Goal: Check status: Check status

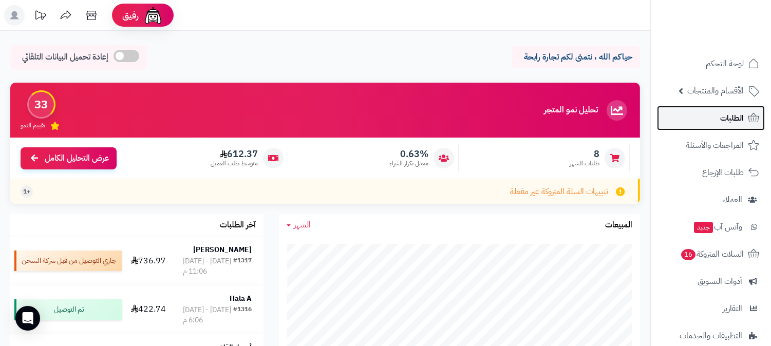
click at [720, 113] on span "الطلبات" at bounding box center [732, 118] width 24 height 14
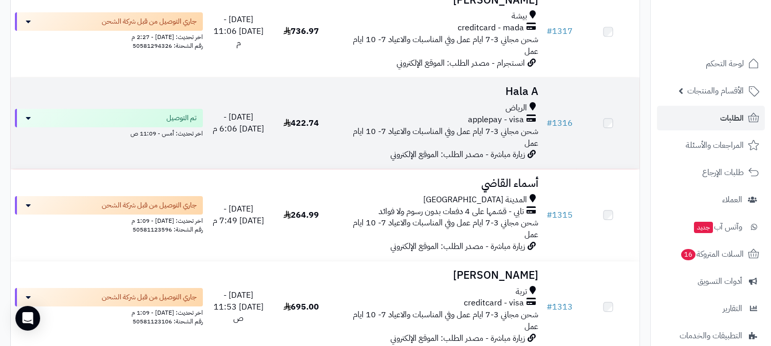
scroll to position [171, 0]
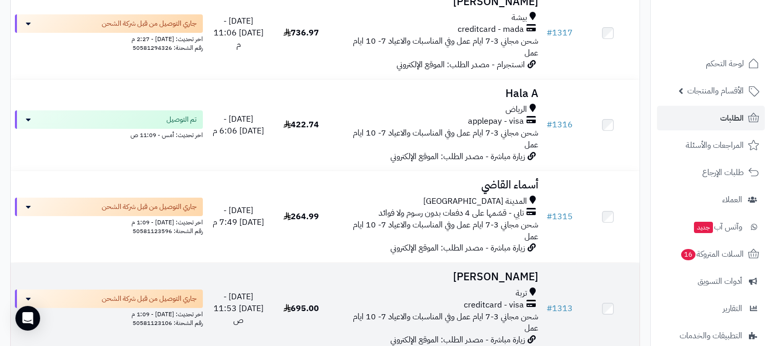
click at [445, 300] on div "creditcard - visa" at bounding box center [437, 306] width 201 height 12
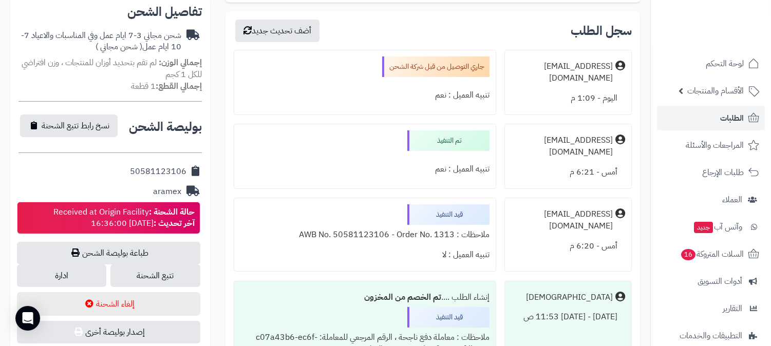
scroll to position [342, 0]
click at [179, 276] on link "تتبع الشحنة" at bounding box center [154, 275] width 89 height 23
click at [722, 109] on link "الطلبات" at bounding box center [711, 118] width 108 height 25
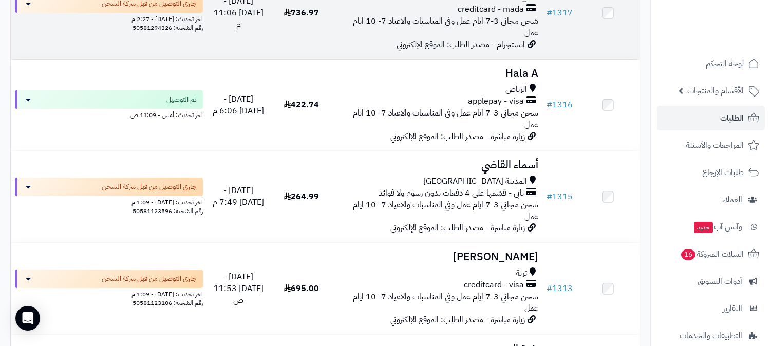
scroll to position [171, 0]
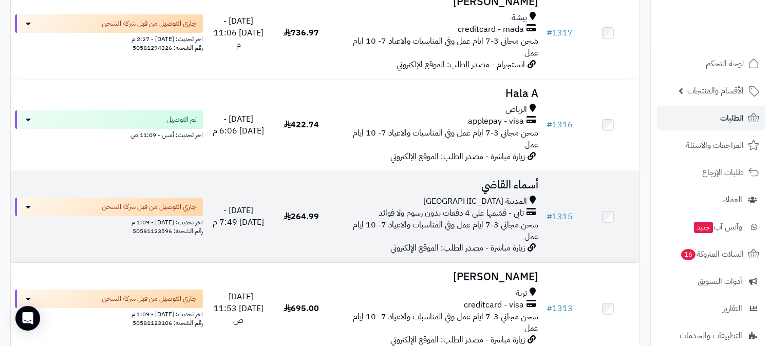
click at [389, 179] on h3 "أسماء القاضي" at bounding box center [437, 185] width 201 height 12
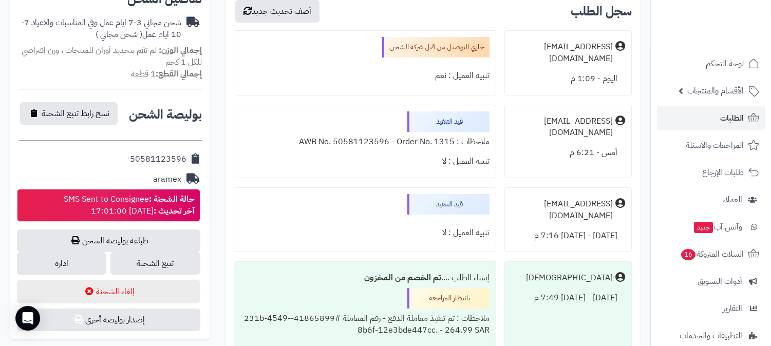
scroll to position [399, 0]
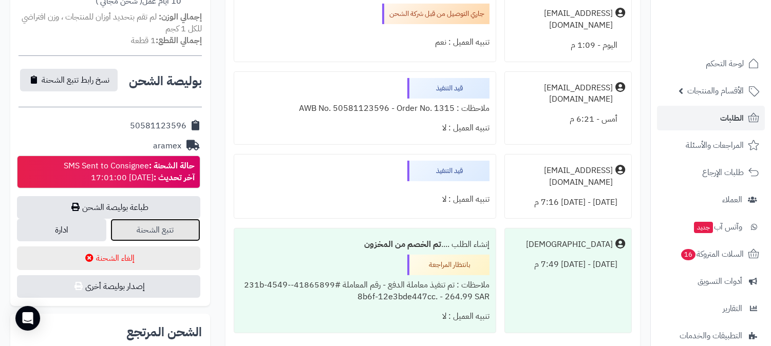
click at [170, 223] on link "تتبع الشحنة" at bounding box center [154, 230] width 89 height 23
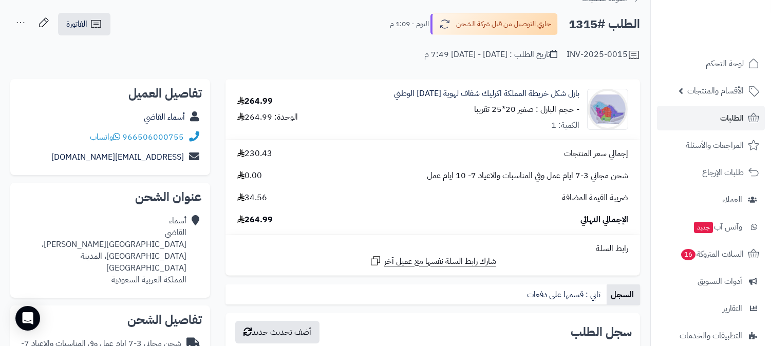
scroll to position [0, 0]
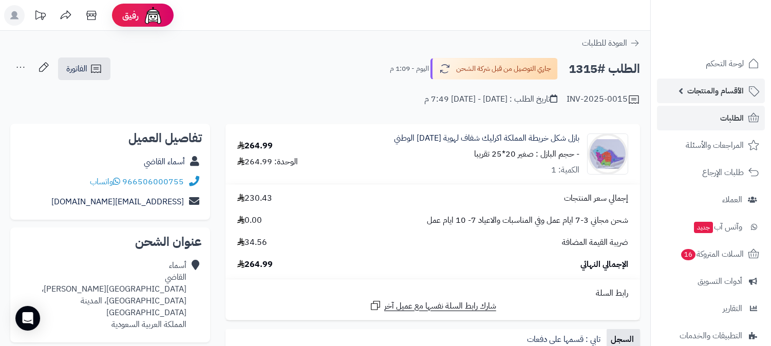
click at [707, 101] on link "الأقسام والمنتجات" at bounding box center [711, 91] width 108 height 25
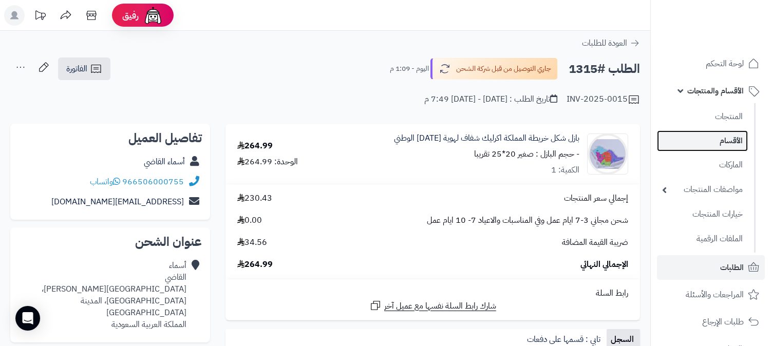
click at [711, 138] on link "الأقسام" at bounding box center [702, 141] width 91 height 21
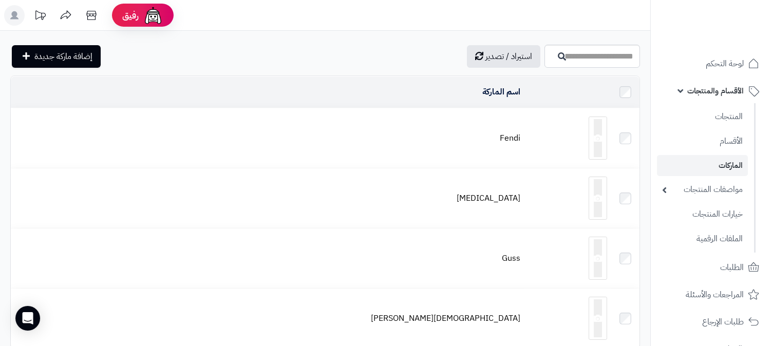
click at [712, 91] on span "الأقسام والمنتجات" at bounding box center [716, 91] width 57 height 14
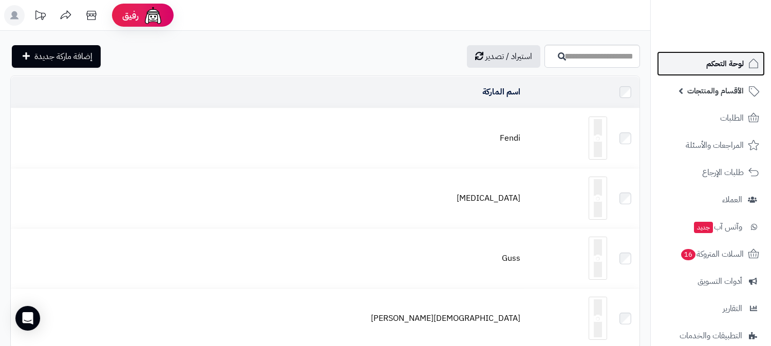
click at [715, 60] on span "لوحة التحكم" at bounding box center [726, 64] width 38 height 14
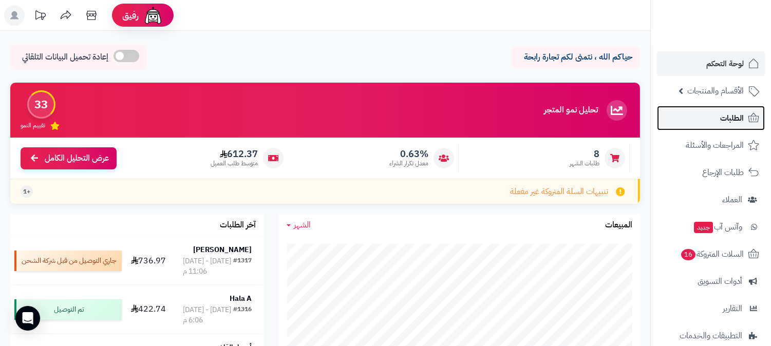
drag, startPoint x: 0, startPoint y: 0, endPoint x: 707, endPoint y: 110, distance: 715.7
click at [707, 110] on link "الطلبات" at bounding box center [711, 118] width 108 height 25
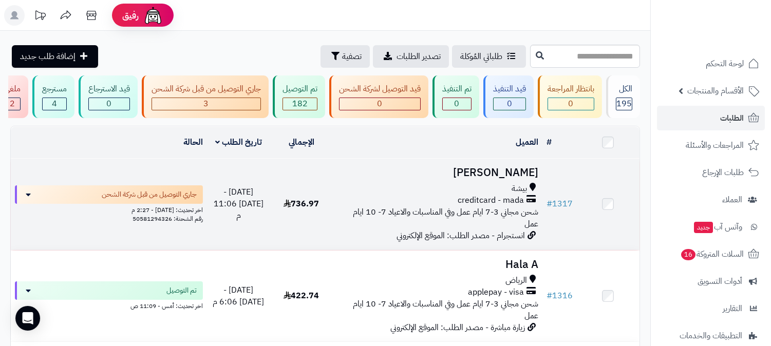
click at [363, 195] on div "بيشة" at bounding box center [437, 189] width 201 height 12
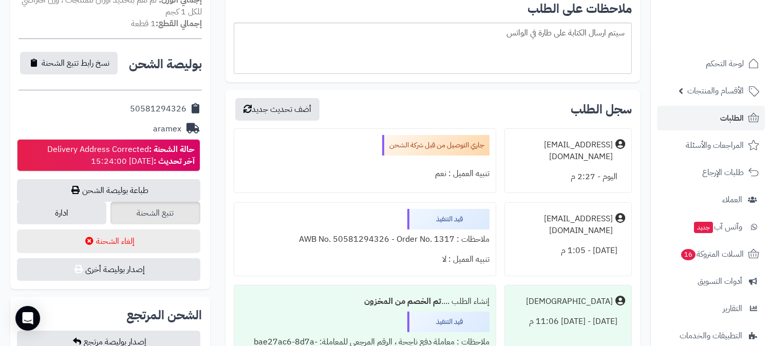
scroll to position [399, 0]
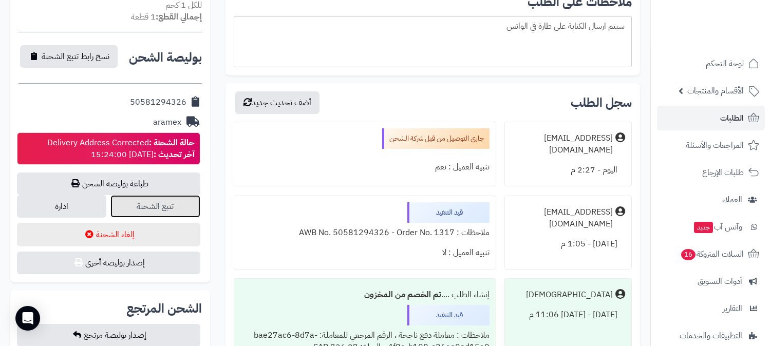
click at [152, 202] on link "تتبع الشحنة" at bounding box center [154, 206] width 89 height 23
